Goal: Book appointment/travel/reservation

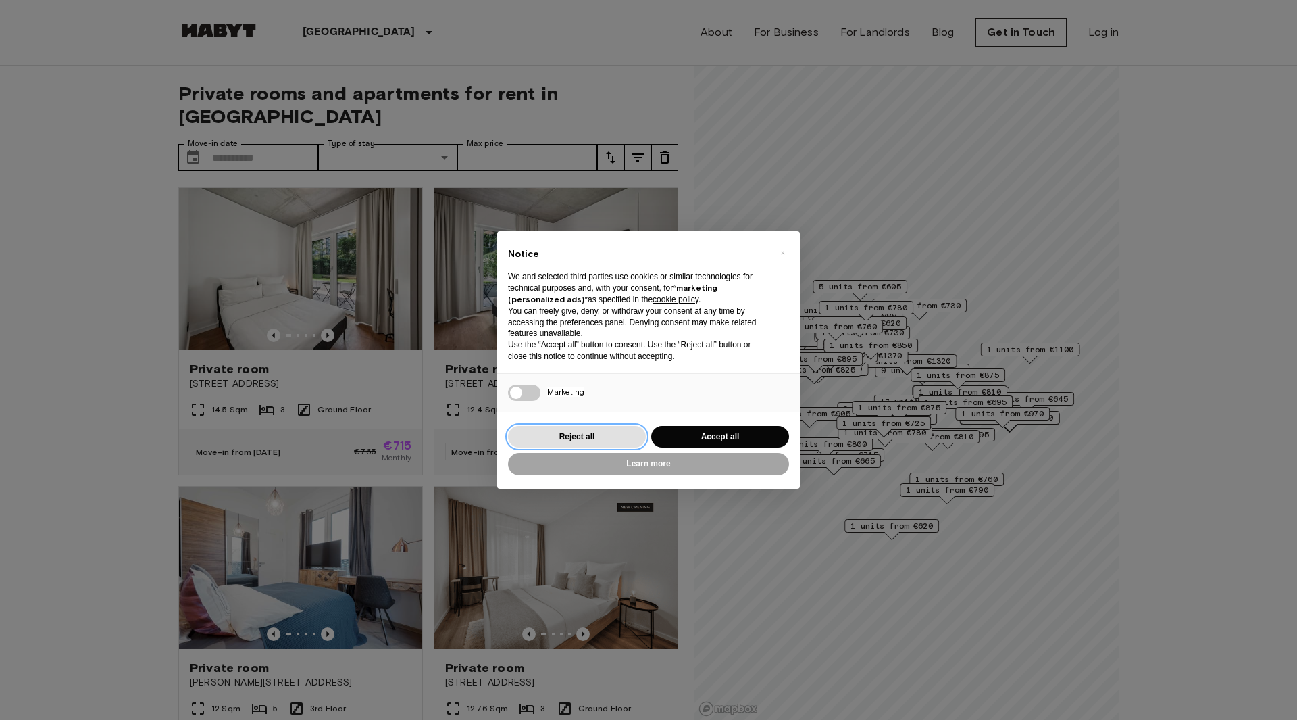
click at [638, 437] on button "Reject all" at bounding box center [577, 437] width 138 height 22
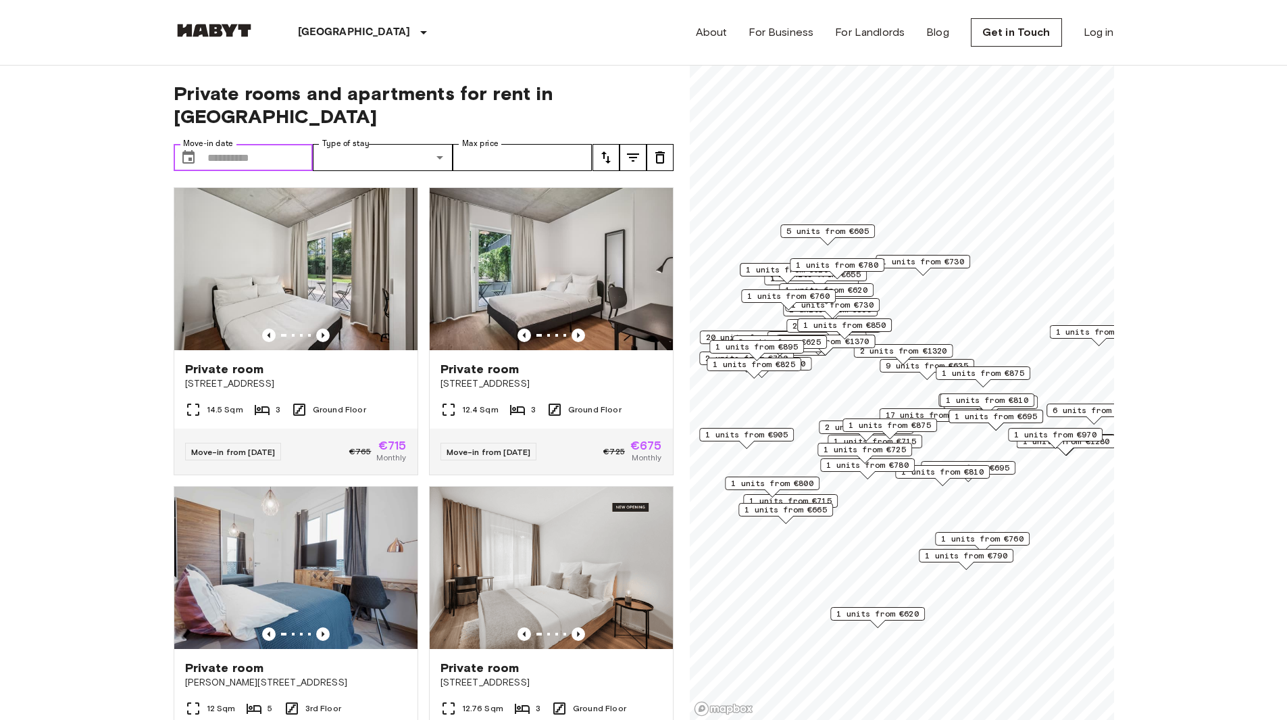
click at [278, 144] on input "Move-in date" at bounding box center [260, 157] width 106 height 27
click at [168, 193] on icon "Next month" at bounding box center [165, 197] width 5 height 8
click at [174, 189] on icon "Next month" at bounding box center [165, 197] width 16 height 16
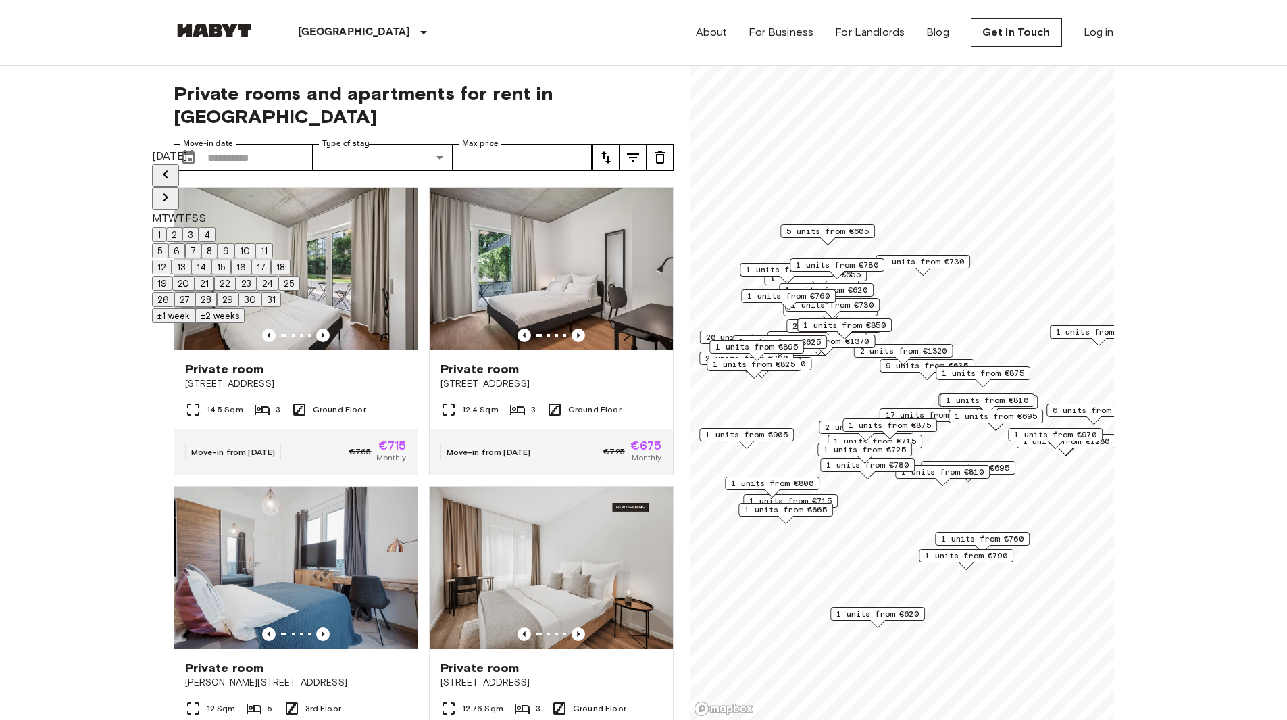
click at [168, 193] on icon "Next month" at bounding box center [165, 197] width 5 height 8
click at [166, 227] on button "1" at bounding box center [159, 234] width 14 height 15
type input "**********"
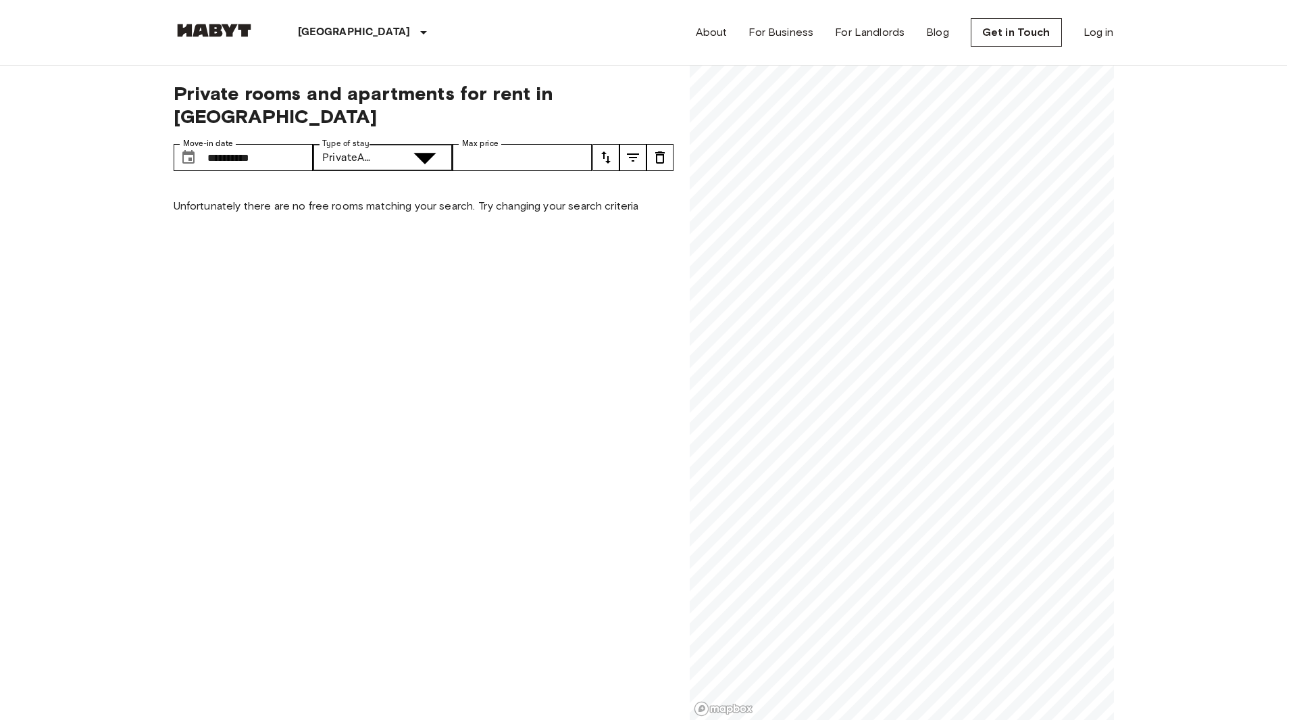
type input "**********"
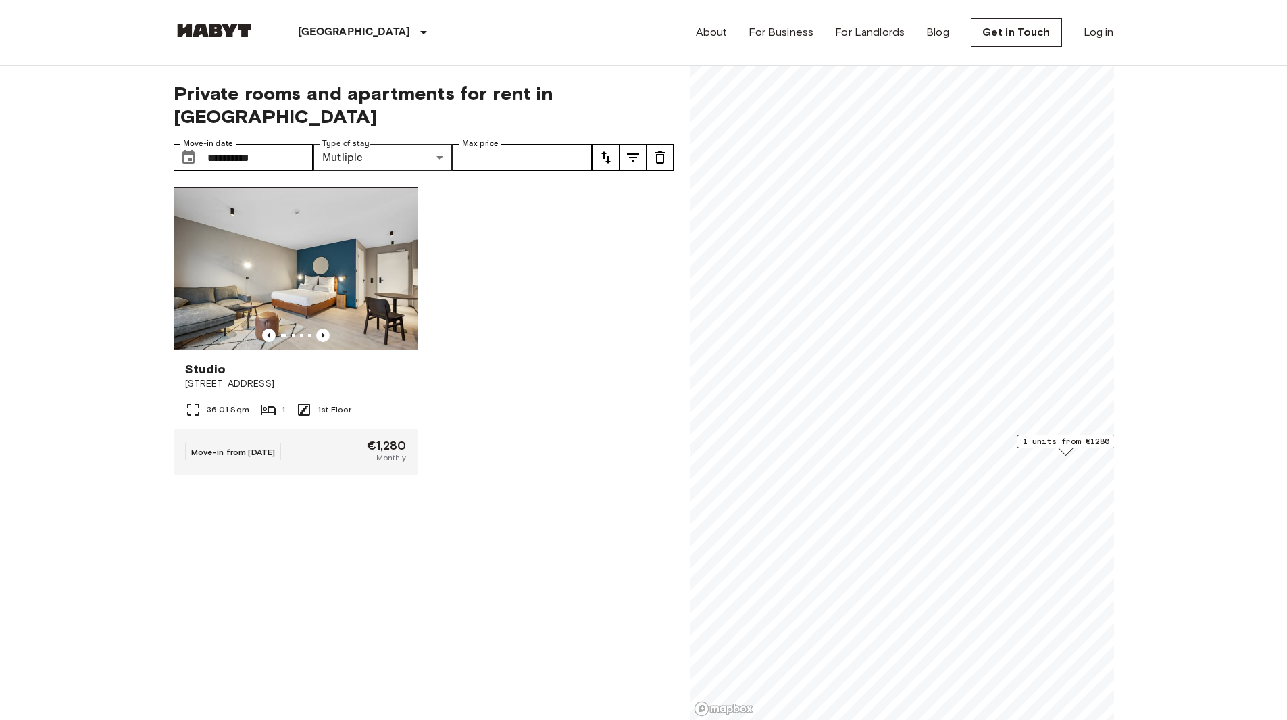
click at [312, 241] on img at bounding box center [295, 269] width 243 height 162
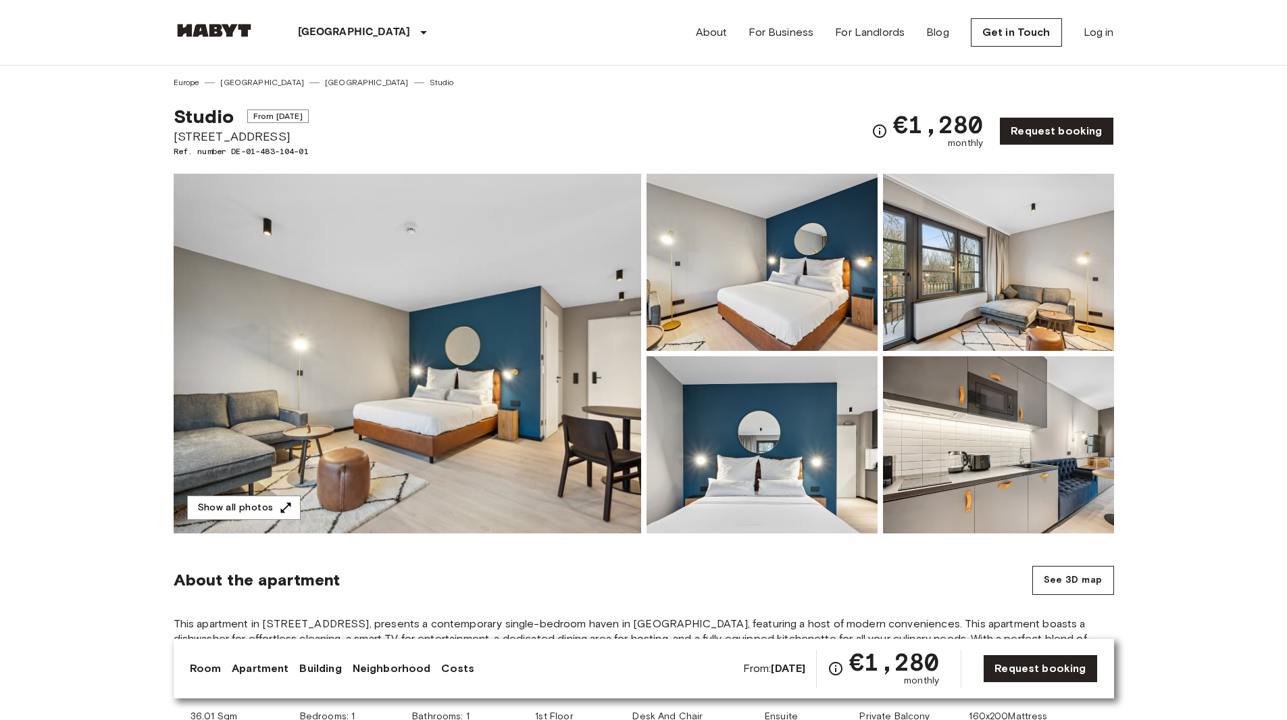
click at [818, 285] on img at bounding box center [762, 262] width 231 height 177
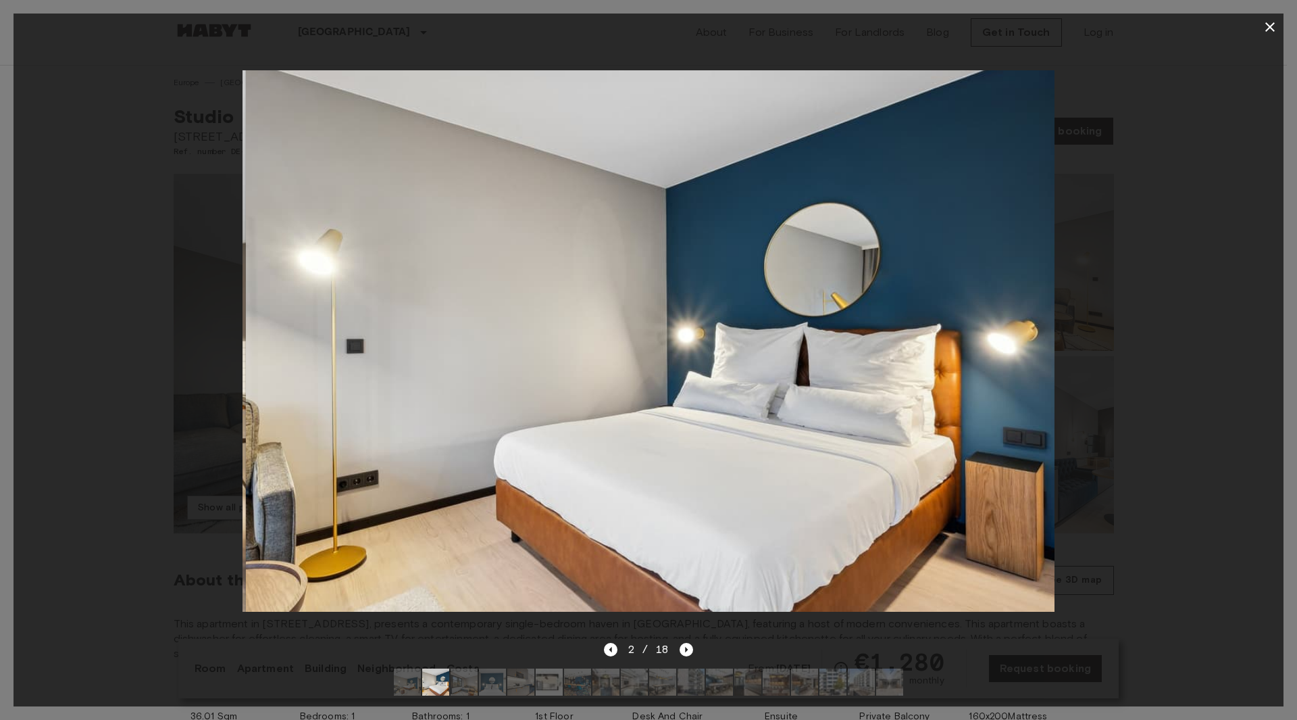
click at [1153, 332] on div at bounding box center [649, 341] width 1270 height 601
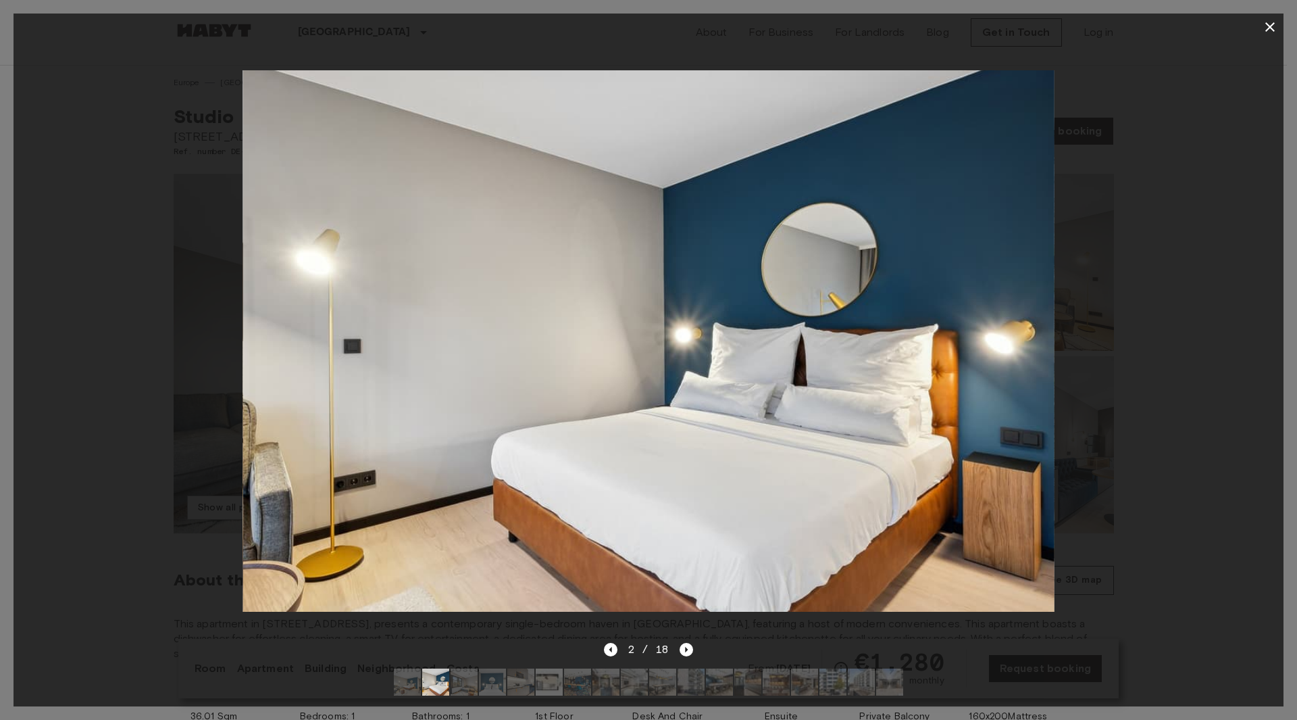
click at [1264, 32] on icon "button" at bounding box center [1270, 27] width 16 height 16
